Goal: Obtain resource: Download file/media

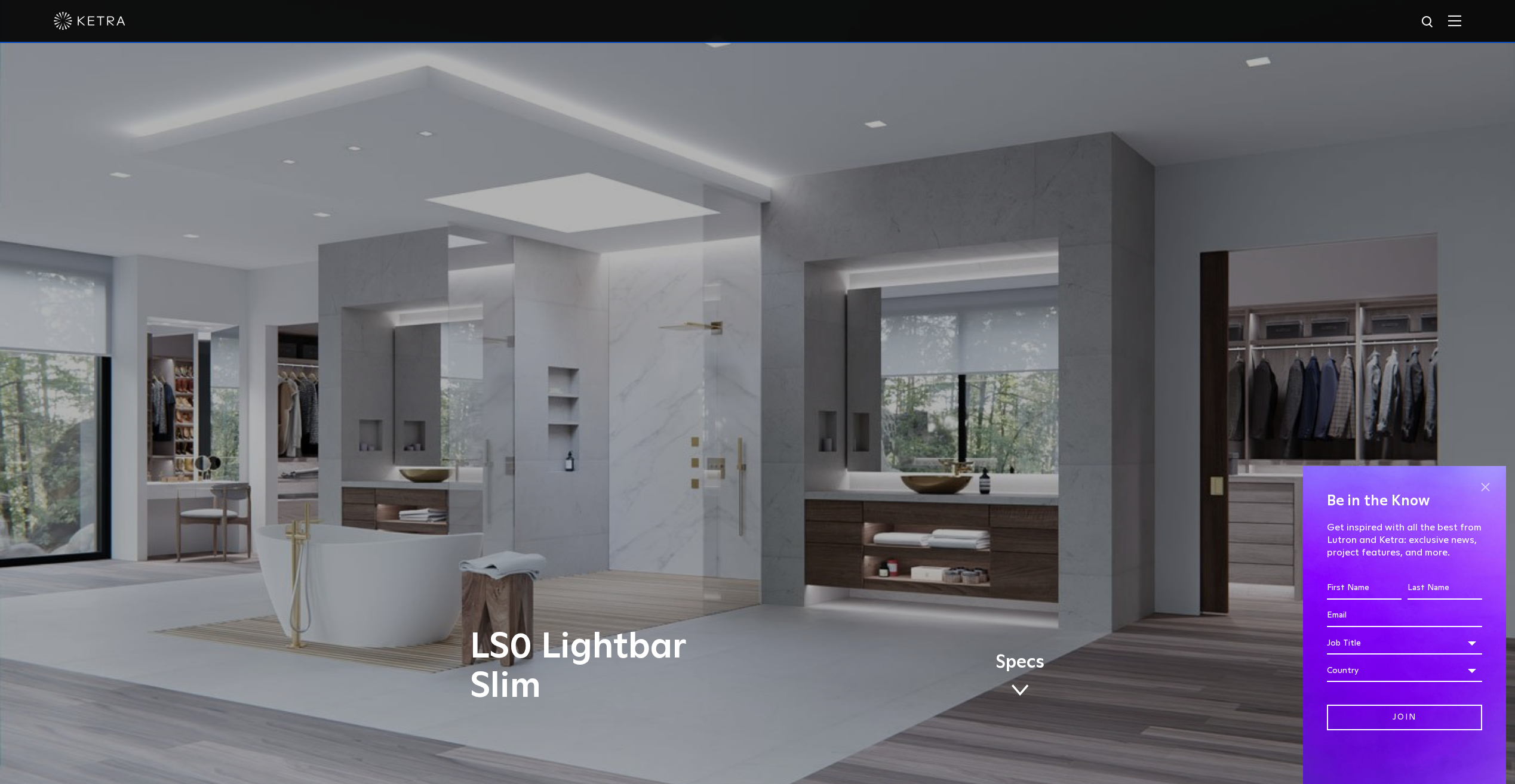
click at [1492, 484] on span at bounding box center [1485, 487] width 18 height 18
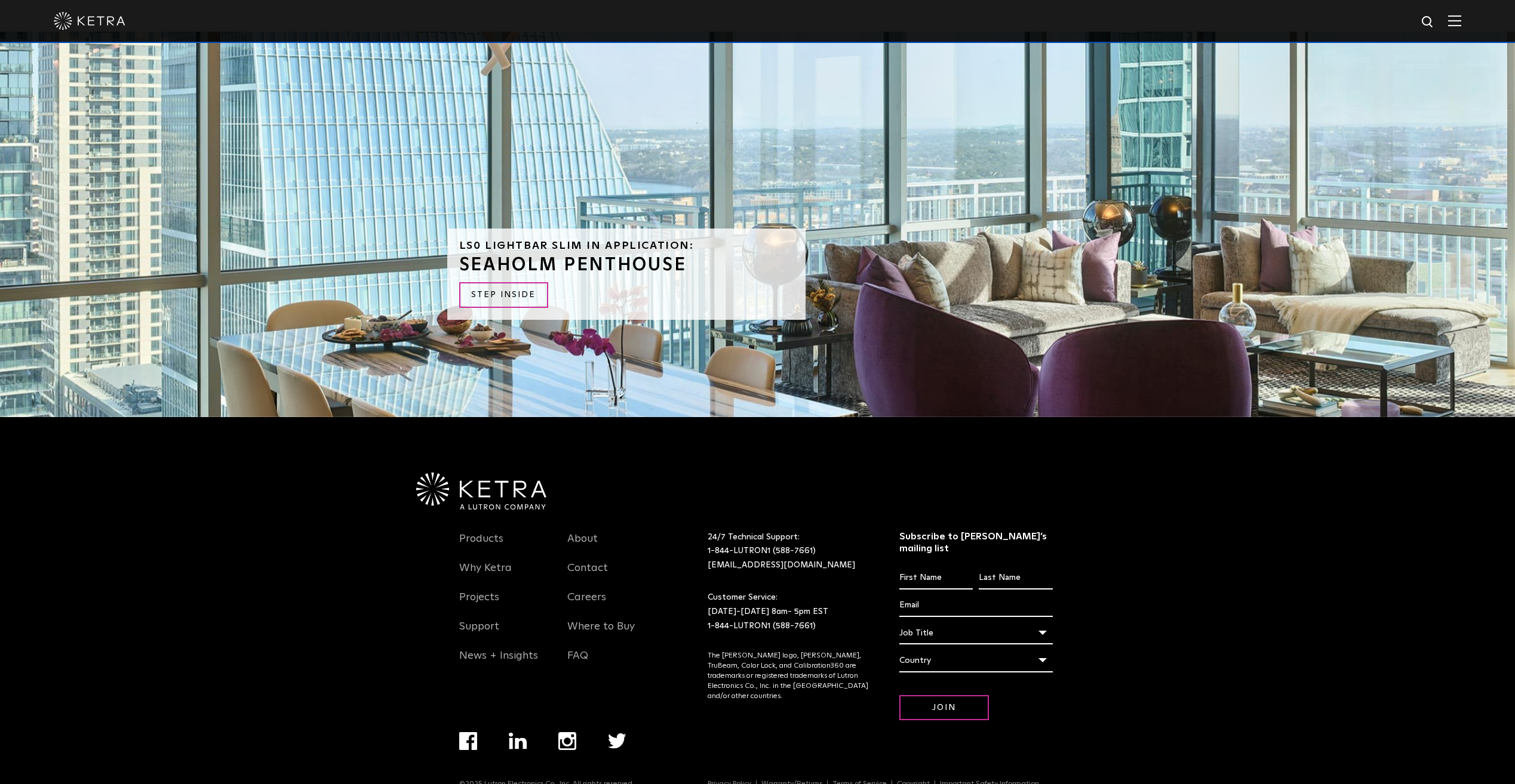
scroll to position [3068, 0]
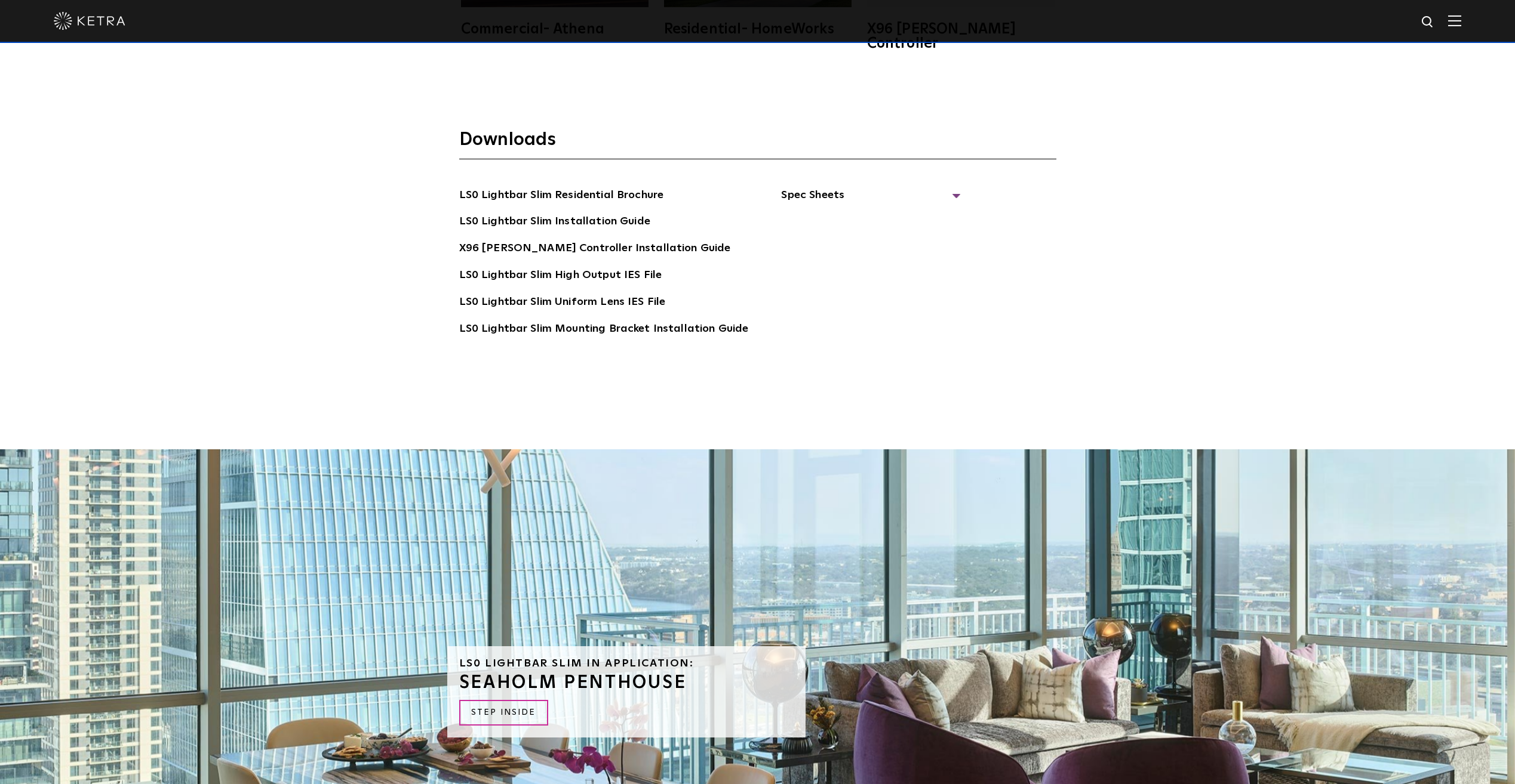
click at [922, 746] on div "LS0 Lightbar Slim in Application: SEAHOLM PENTHOUSE STEP INSIDE" at bounding box center [758, 642] width 621 height 385
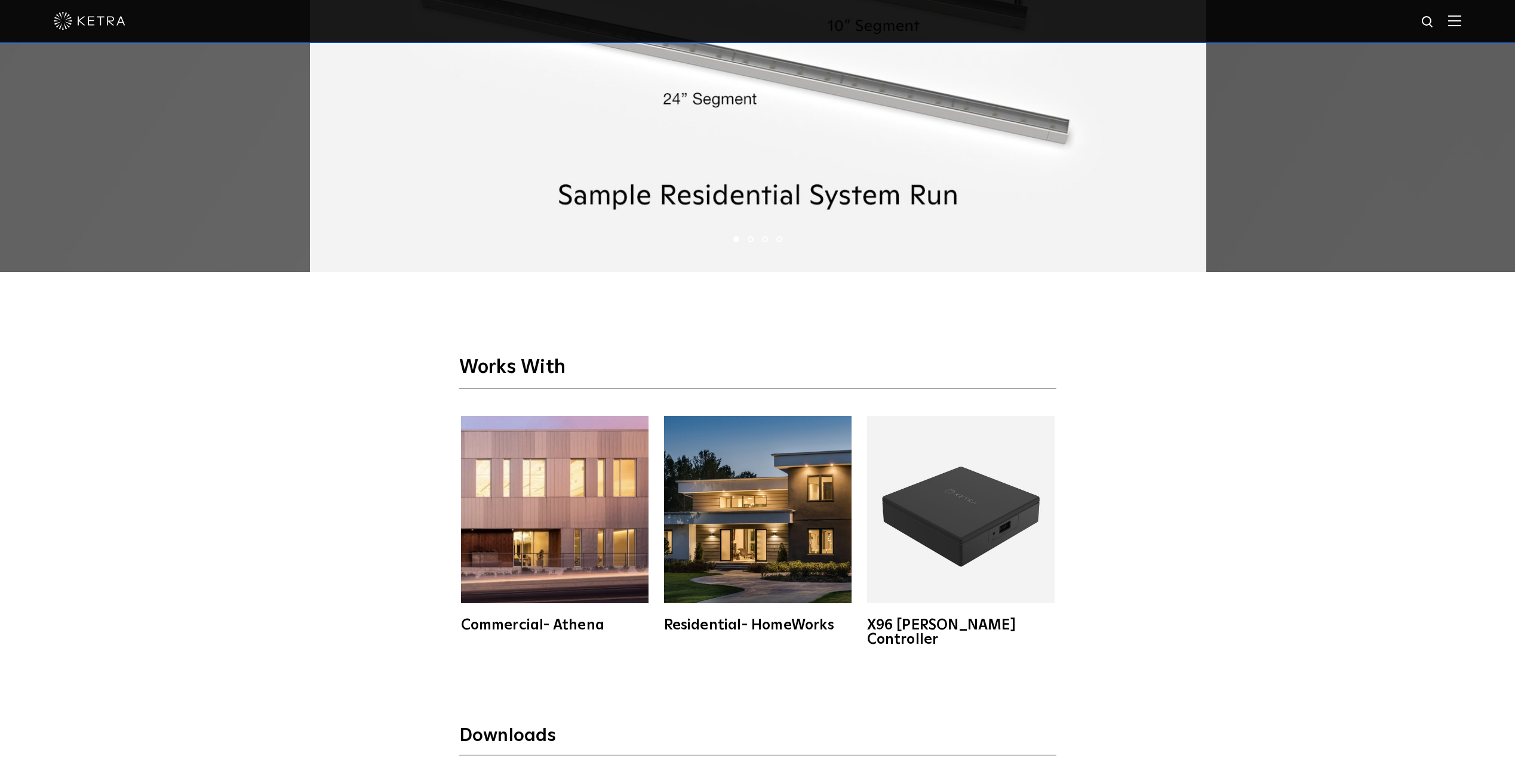
scroll to position [2472, 0]
click at [105, 25] on img at bounding box center [89, 21] width 72 height 18
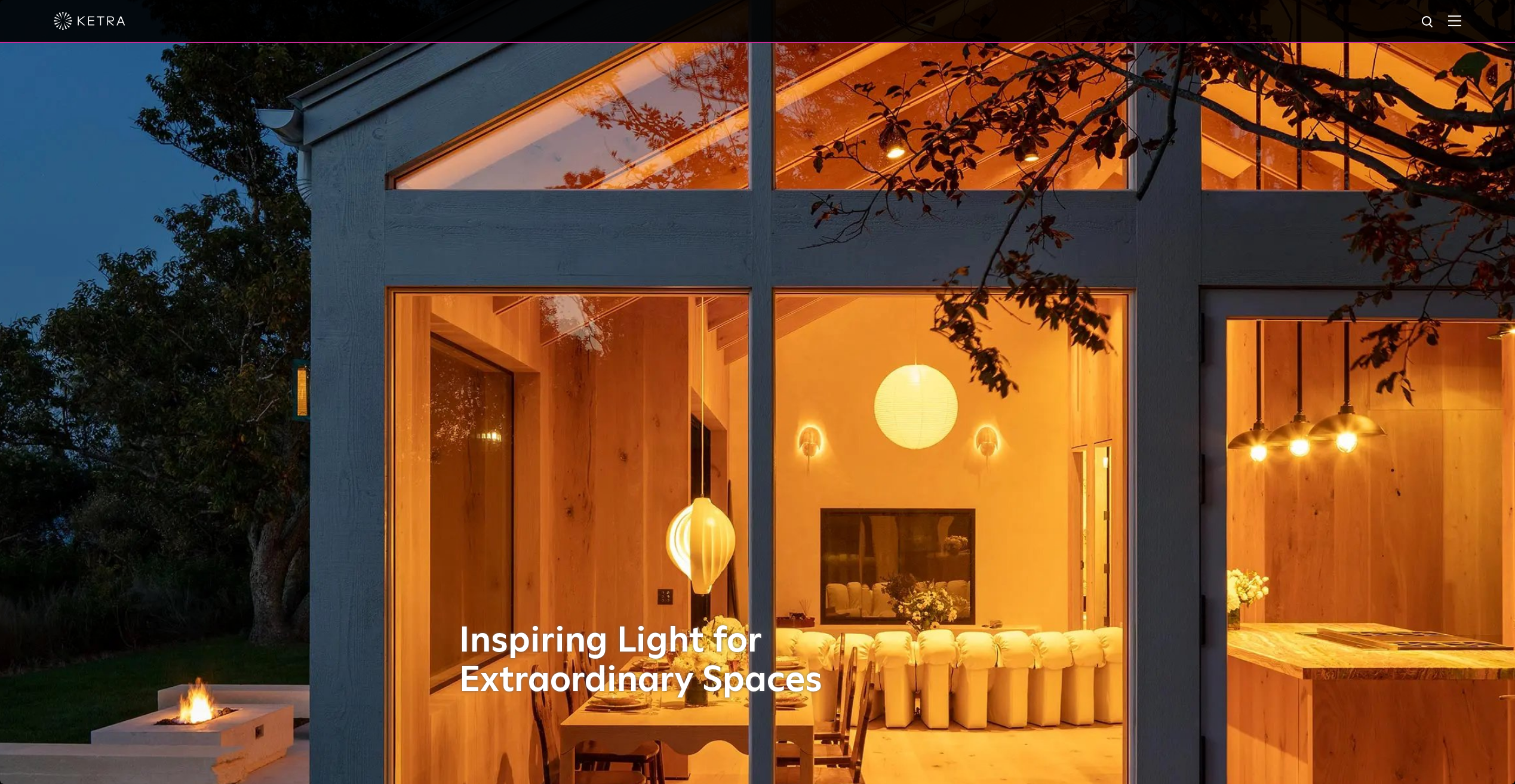
click at [1453, 21] on div at bounding box center [758, 21] width 1408 height 42
click at [1461, 22] on img at bounding box center [1455, 20] width 13 height 11
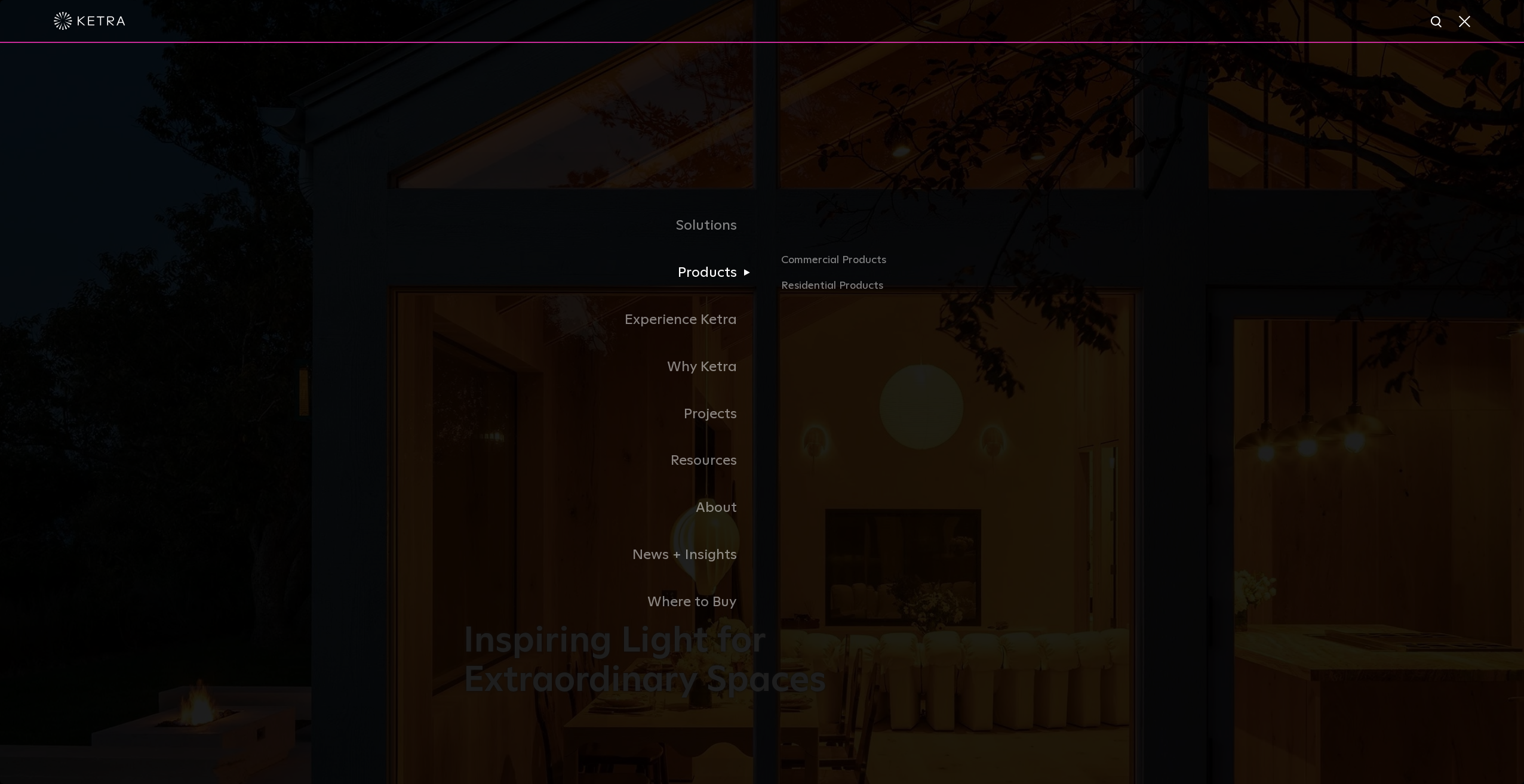
click at [733, 285] on link "Products" at bounding box center [612, 273] width 298 height 47
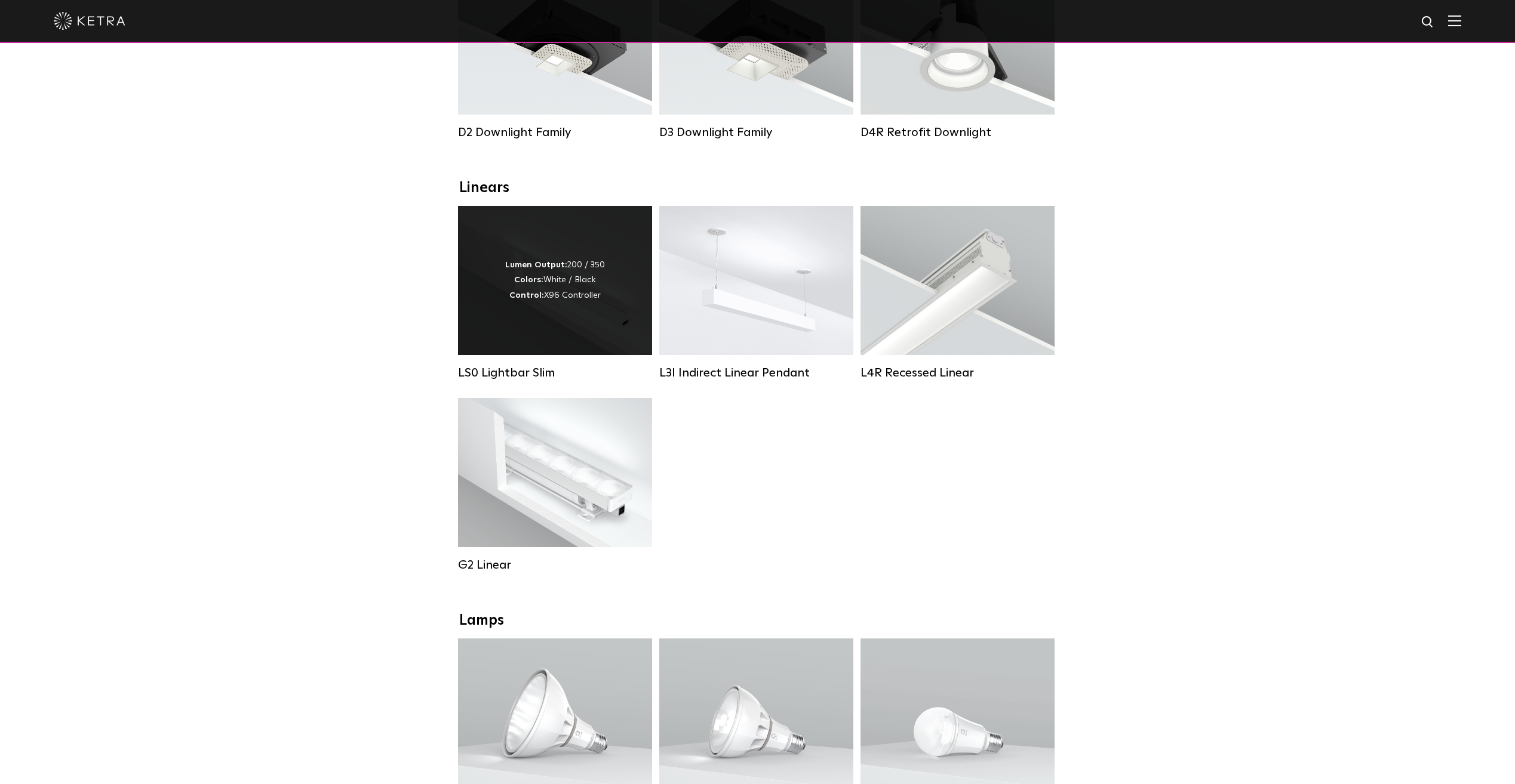
scroll to position [298, 0]
click at [597, 336] on div "Lumen Output: 200 / 350 Colors: White / Black Control: X96 Controller" at bounding box center [555, 279] width 194 height 149
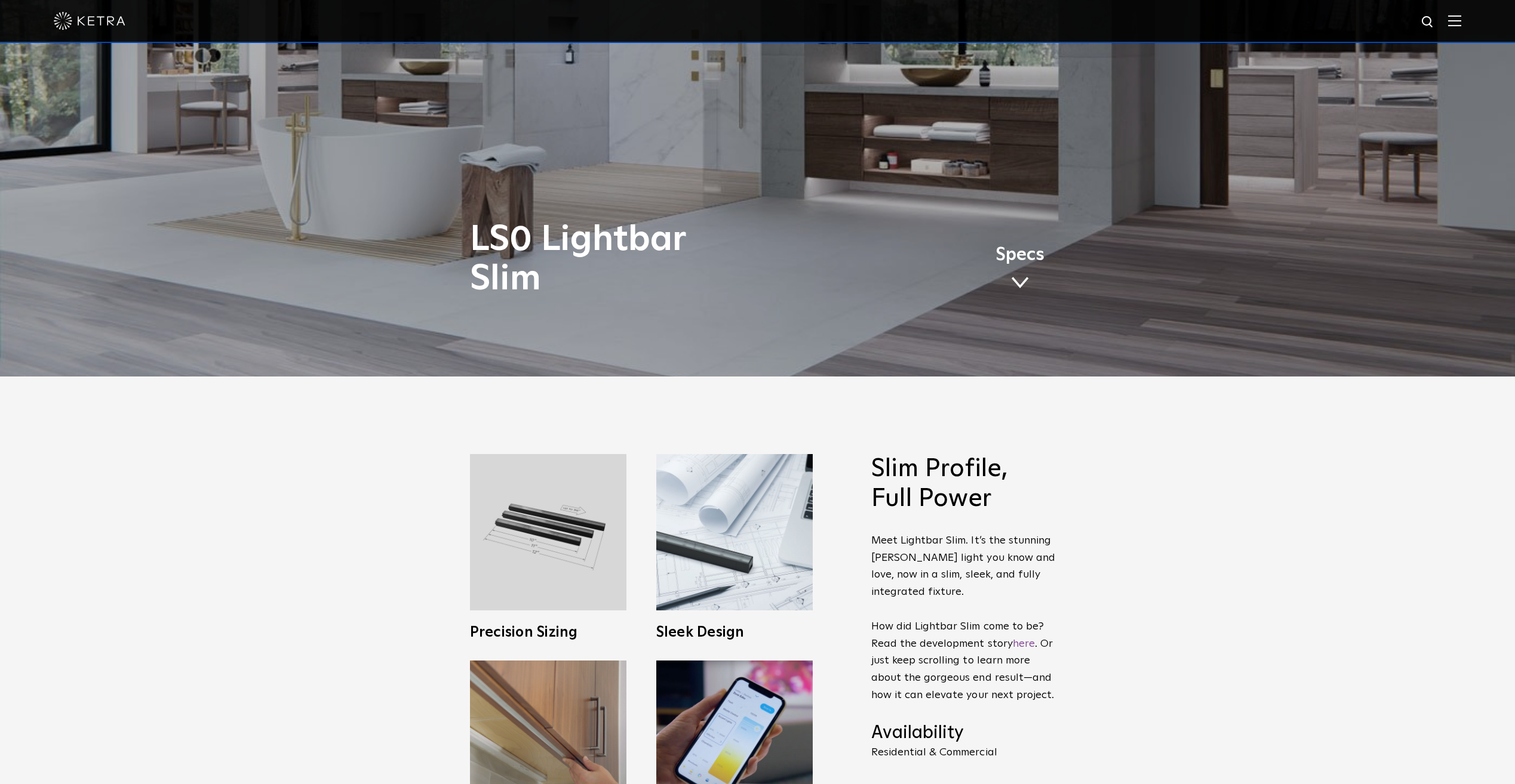
scroll to position [358, 0]
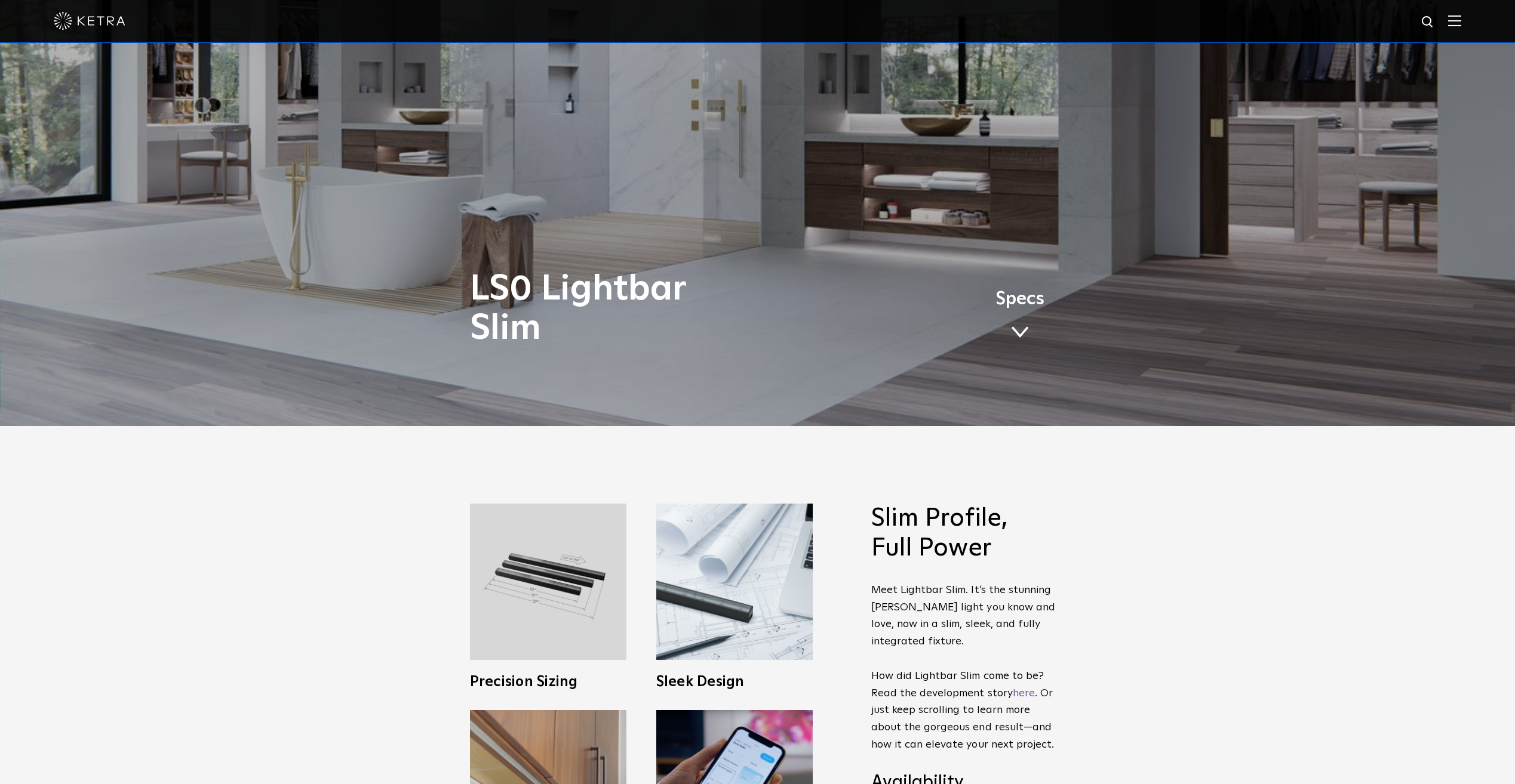
click at [1028, 322] on link "Specs" at bounding box center [1020, 319] width 49 height 46
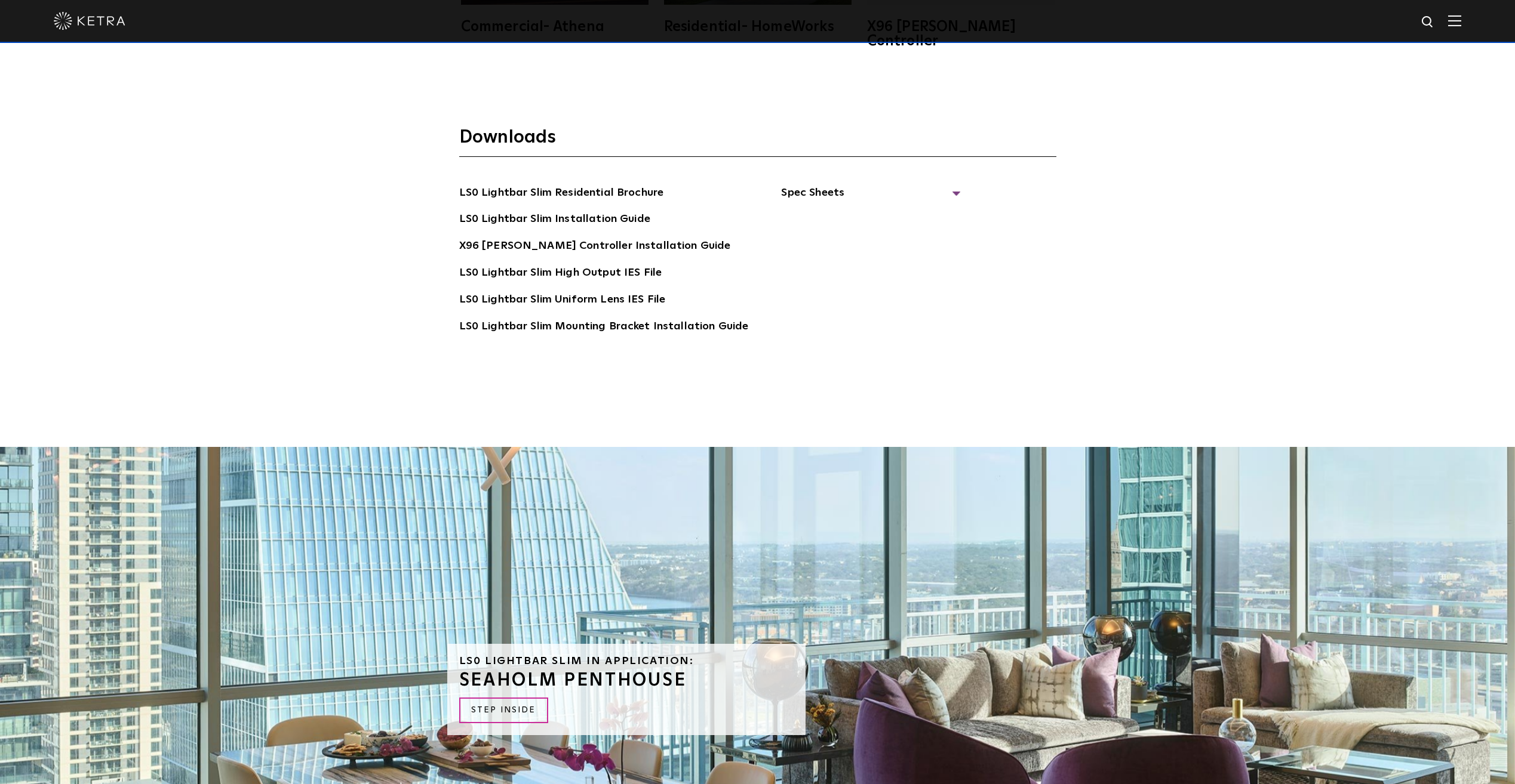
scroll to position [3142, 0]
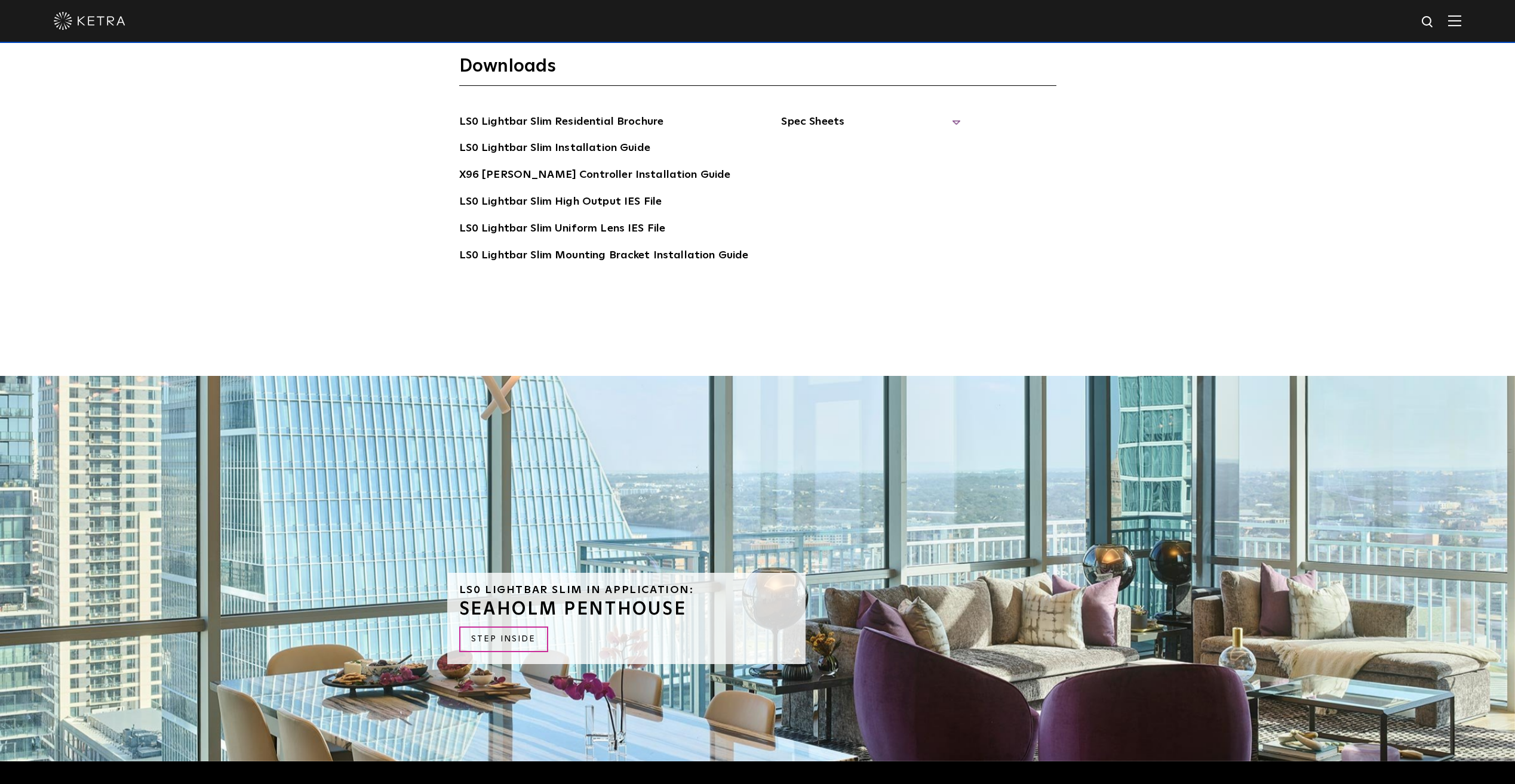
click at [835, 113] on span "Spec Sheets" at bounding box center [870, 126] width 179 height 26
click at [894, 139] on link "LS0 Lightbar Slim Spec Sheet" at bounding box center [872, 149] width 154 height 19
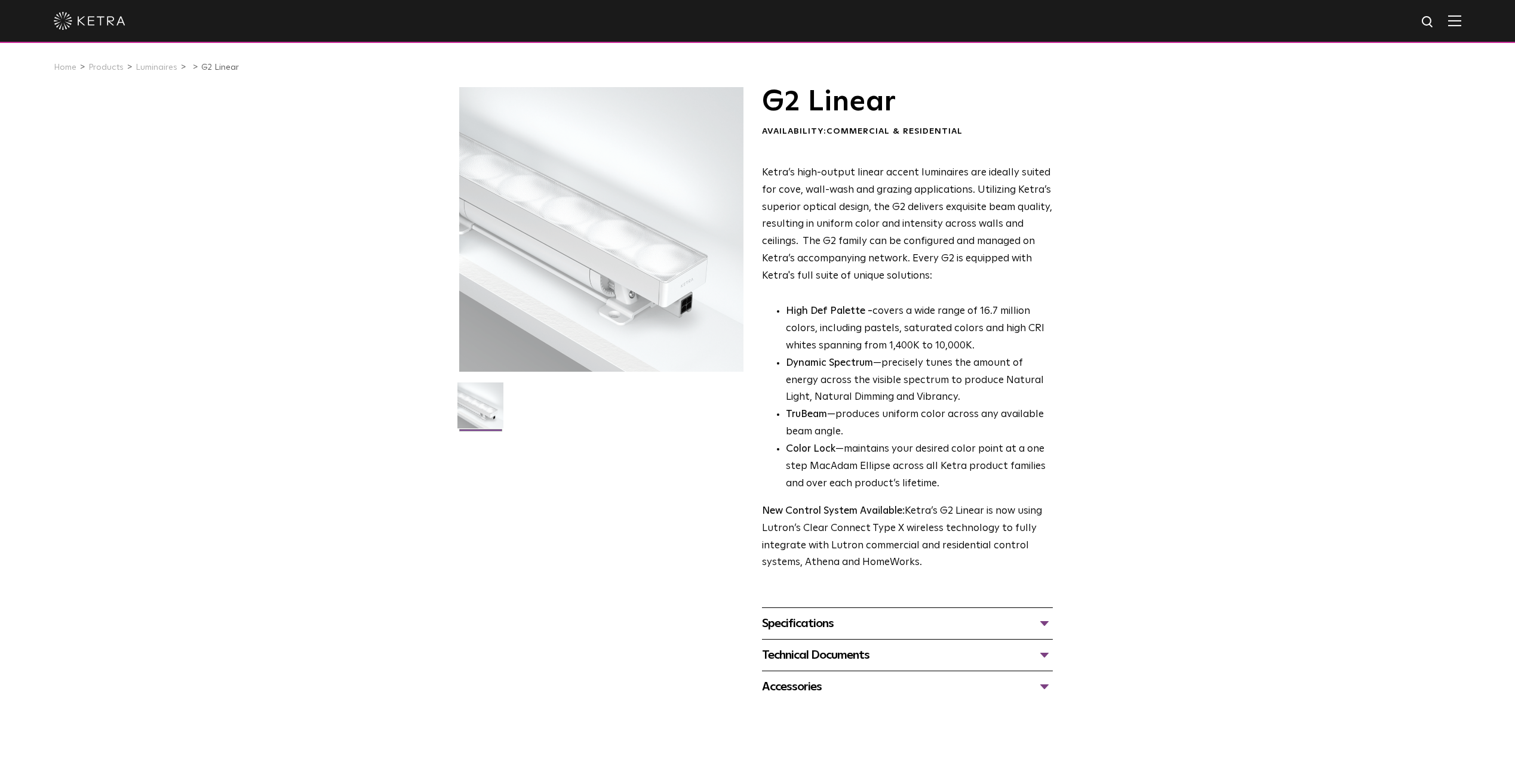
click at [827, 625] on div "Specifications" at bounding box center [908, 624] width 291 height 19
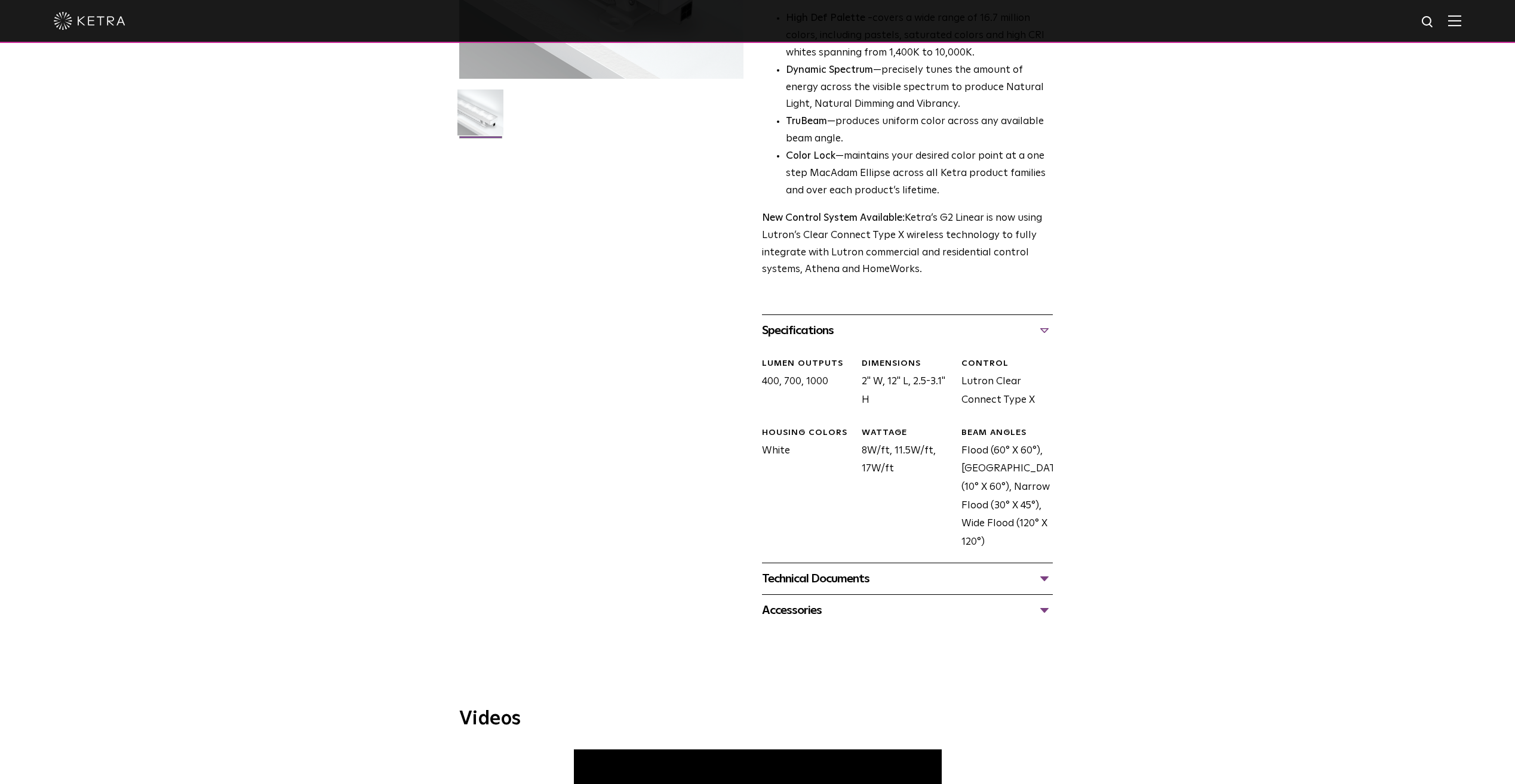
scroll to position [298, 0]
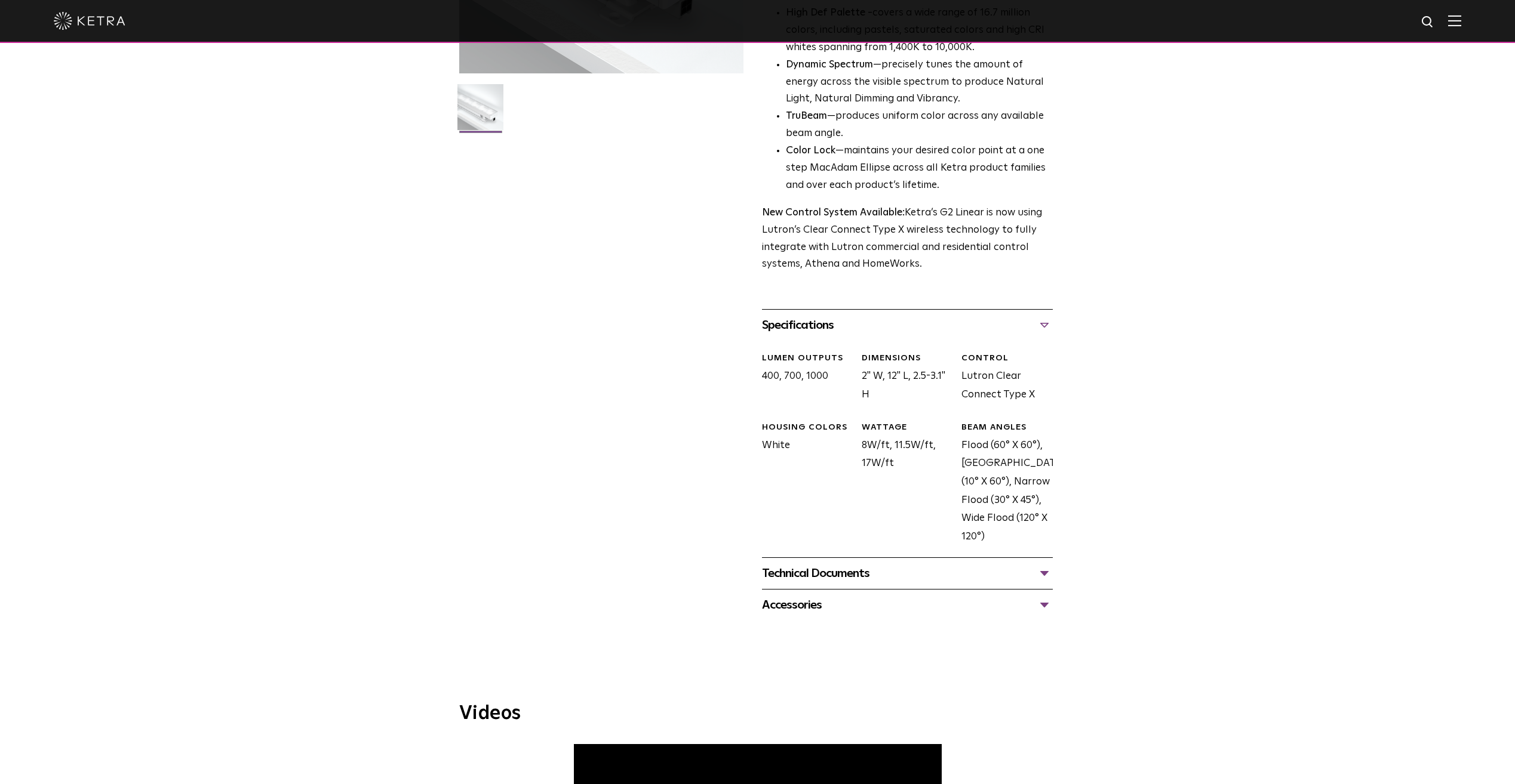
click at [848, 576] on div "Technical Documents" at bounding box center [908, 574] width 291 height 19
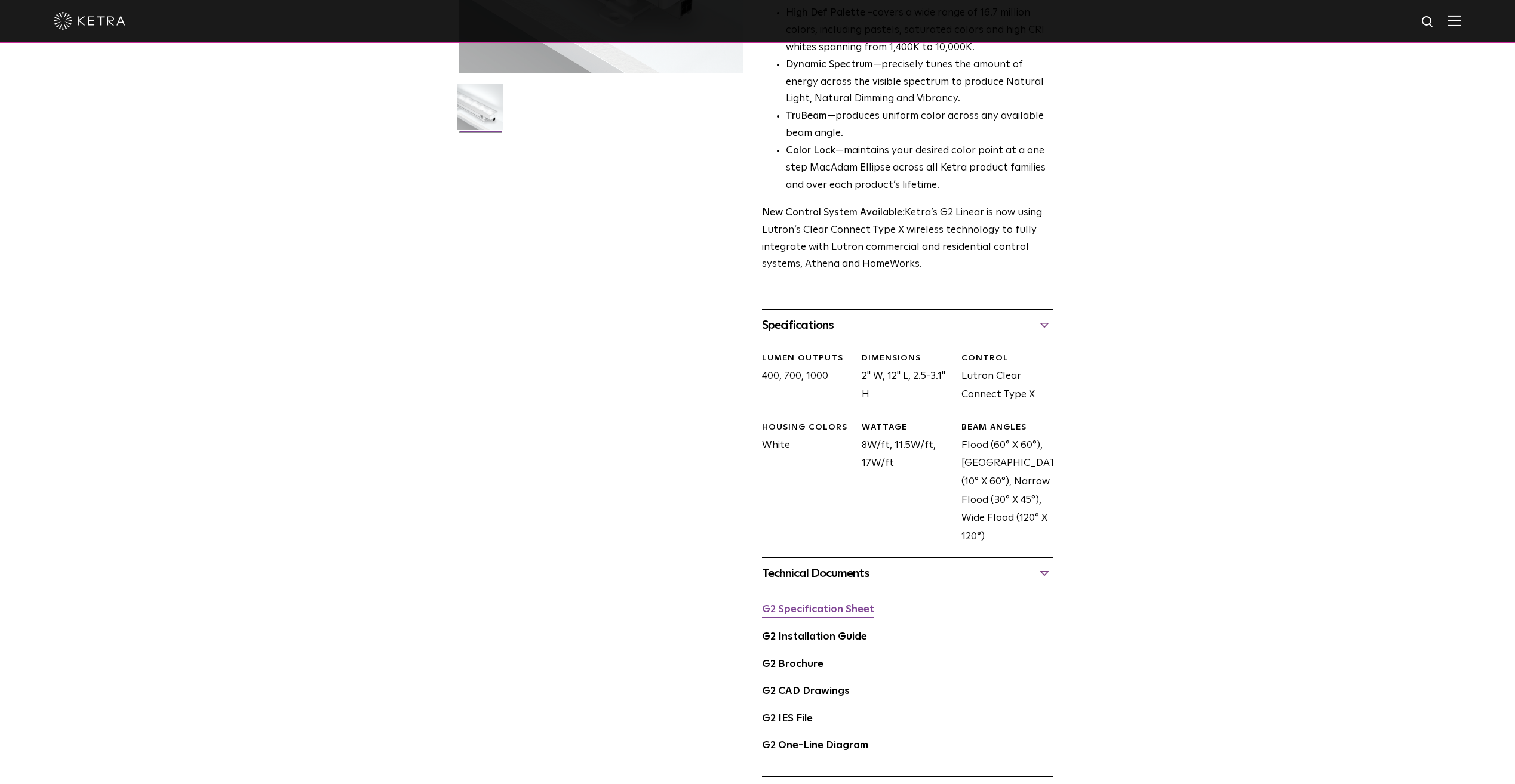
click at [837, 609] on link "G2 Specification Sheet" at bounding box center [818, 609] width 112 height 10
